Goal: Task Accomplishment & Management: Manage account settings

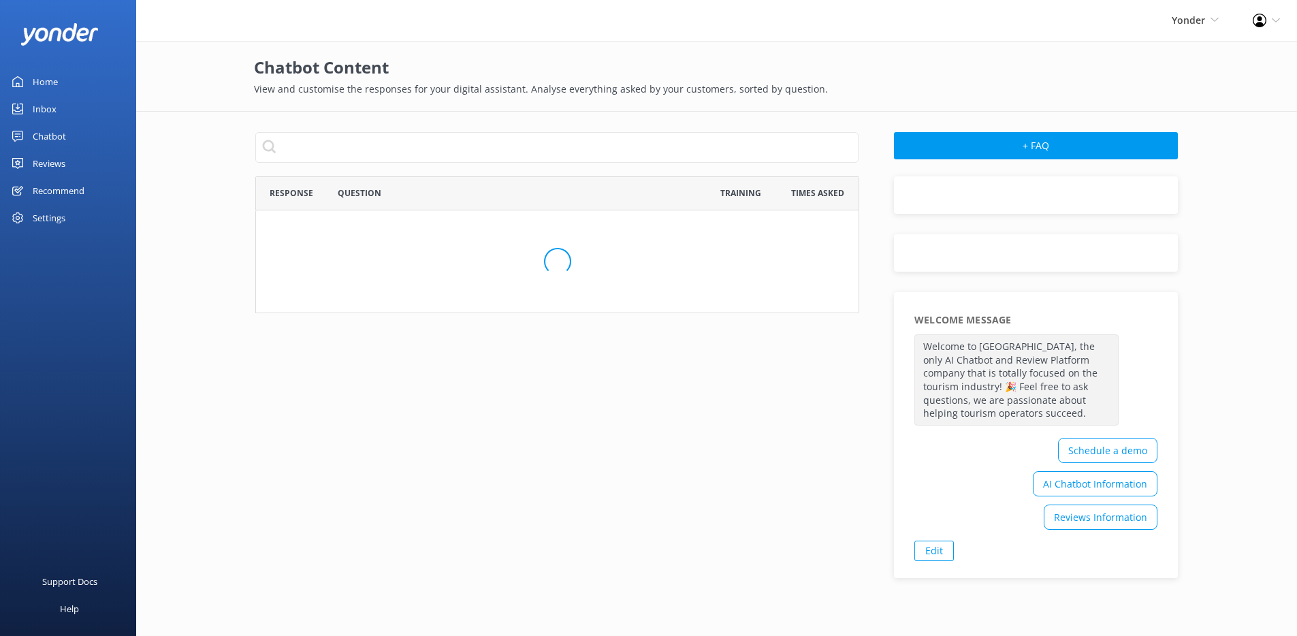
scroll to position [736, 593]
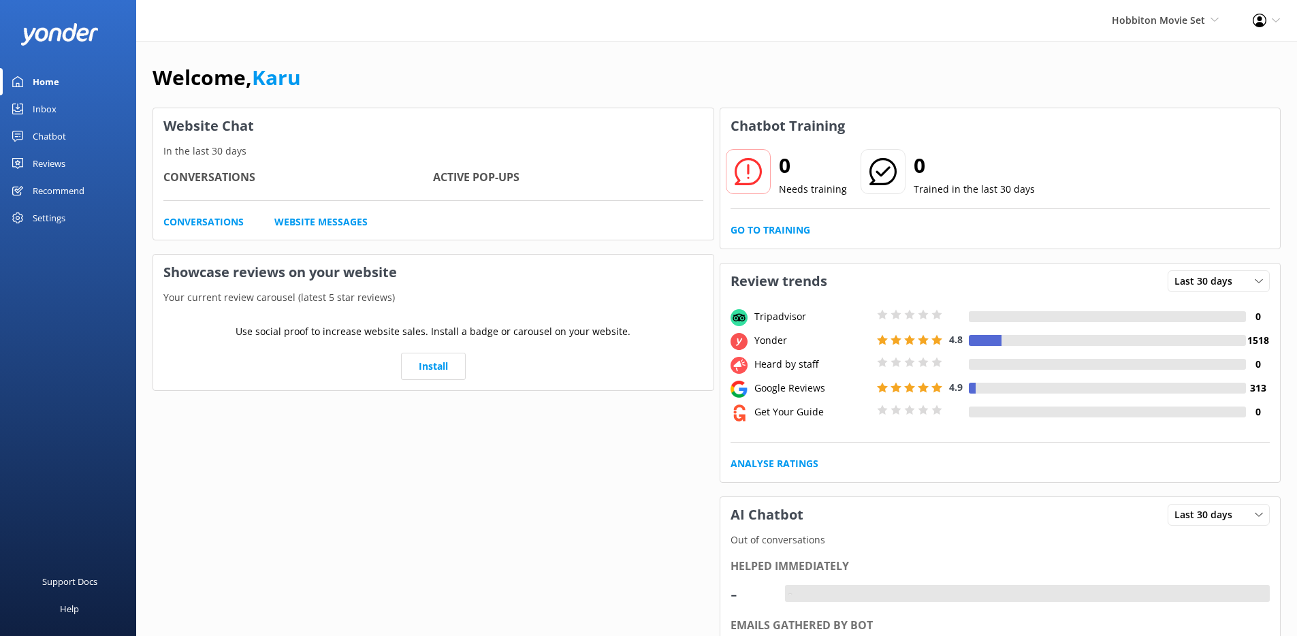
click at [70, 138] on link "Chatbot" at bounding box center [68, 136] width 136 height 27
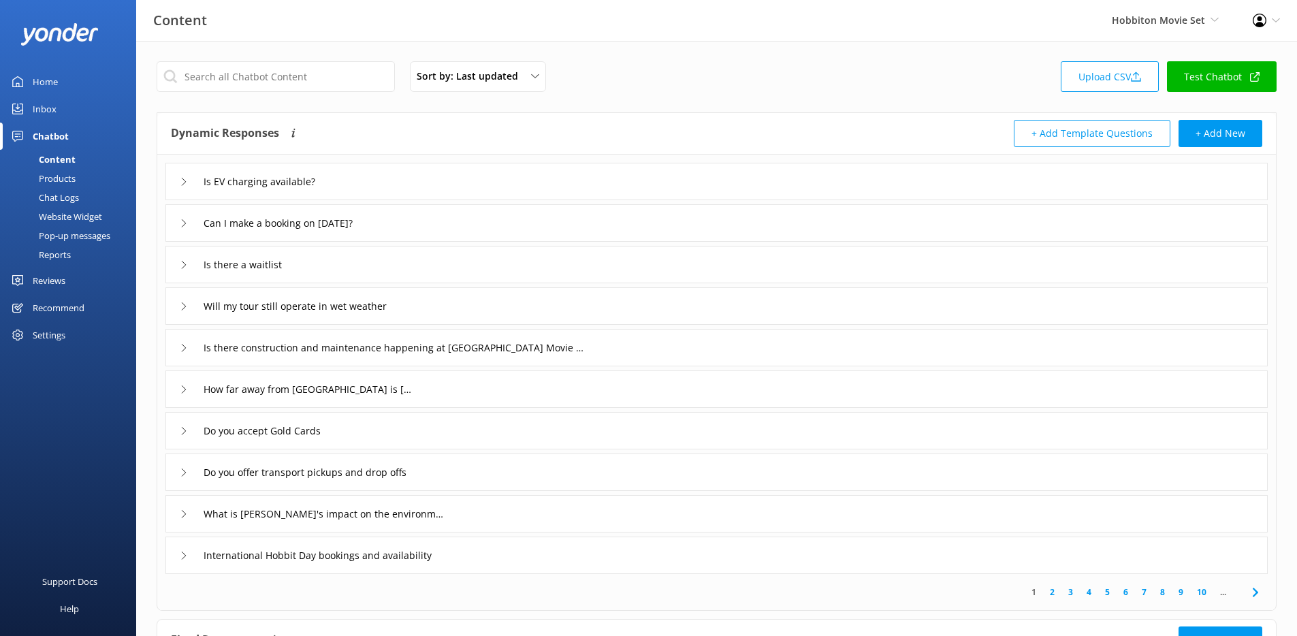
click at [83, 237] on div "Pop-up messages" at bounding box center [59, 235] width 102 height 19
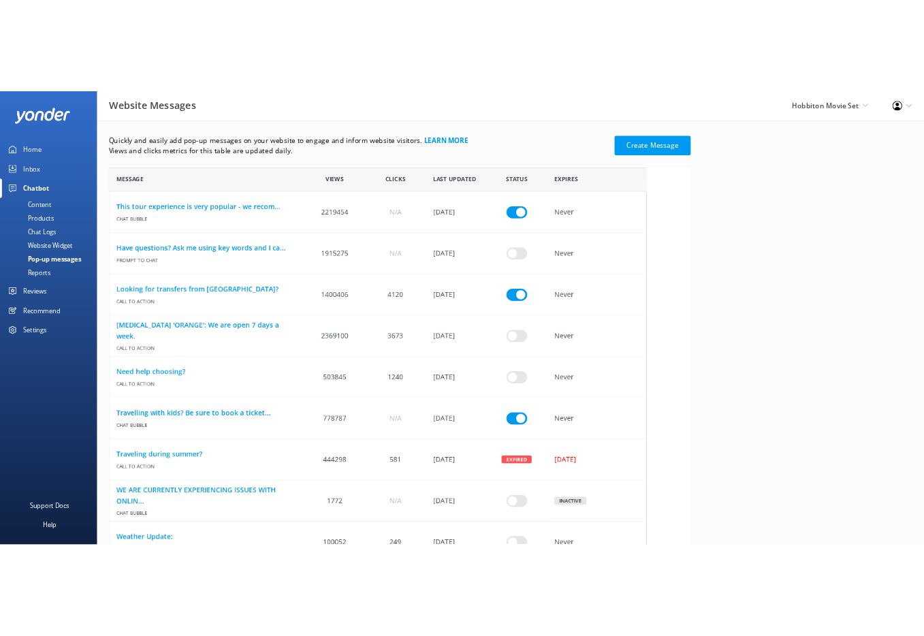
scroll to position [1471, 745]
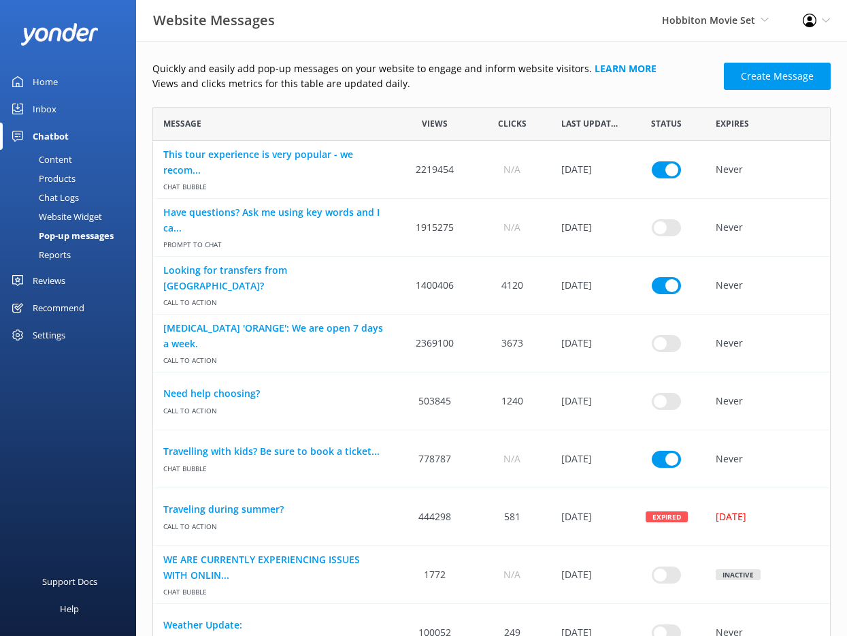
scroll to position [11, 11]
